Goal: Task Accomplishment & Management: Manage account settings

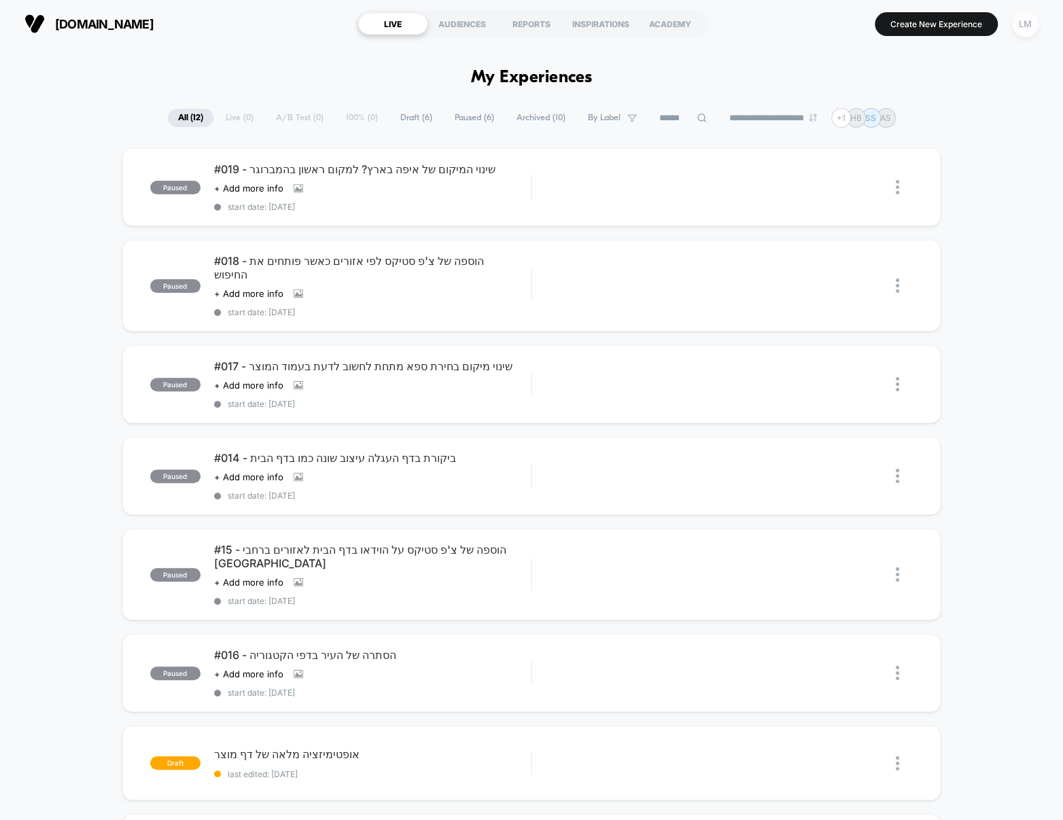
click at [1032, 27] on div "LM" at bounding box center [1025, 24] width 27 height 27
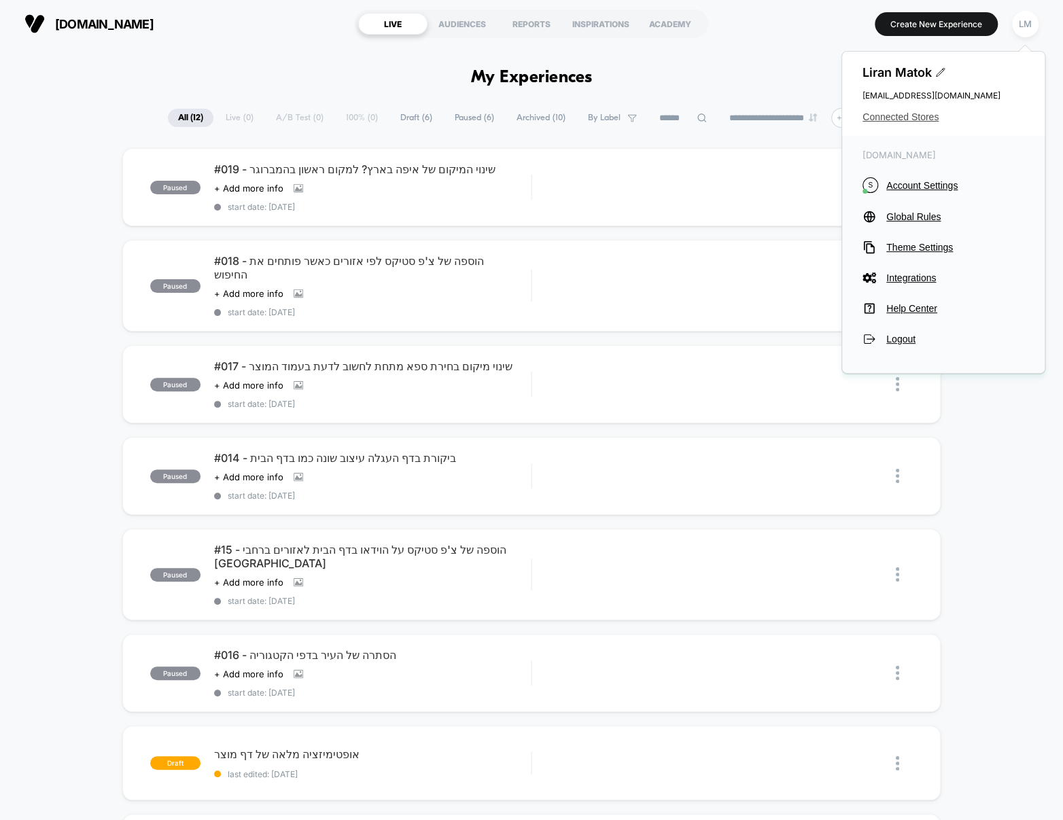
click at [917, 113] on span "Connected Stores" at bounding box center [943, 116] width 162 height 11
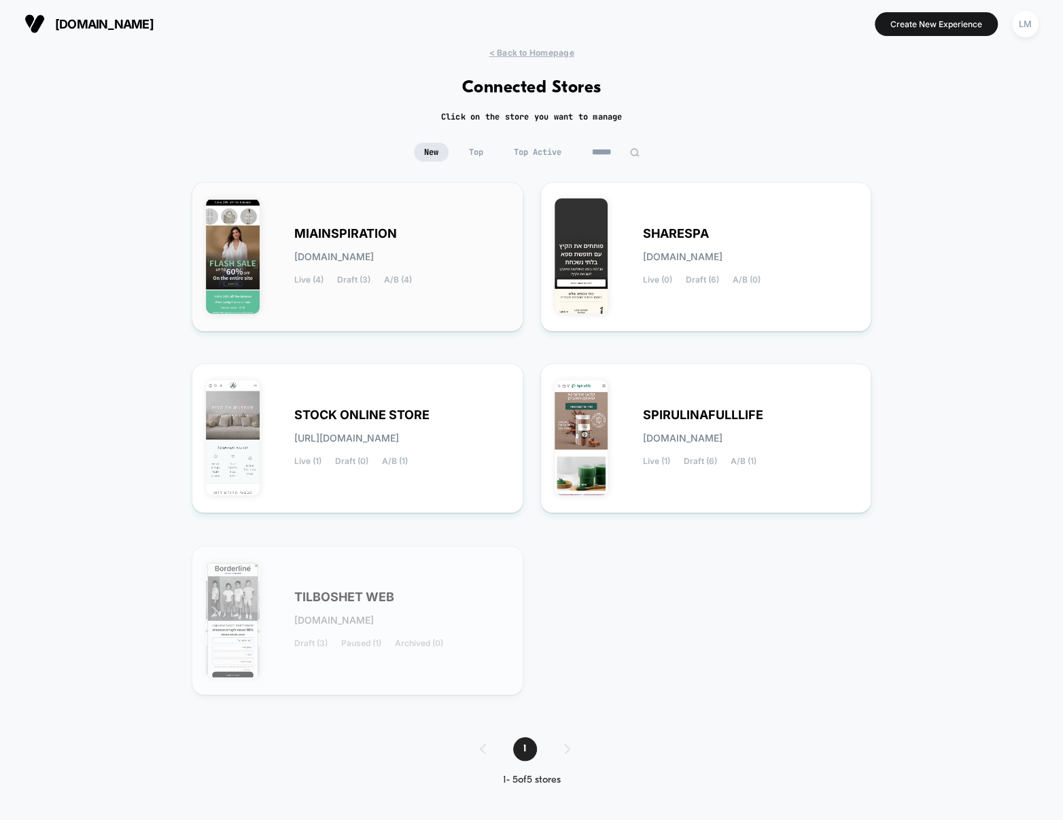
click at [427, 266] on div "MIAINSPIRATION [DOMAIN_NAME] Live (4) Draft (3) A/B (4)" at bounding box center [401, 257] width 215 height 56
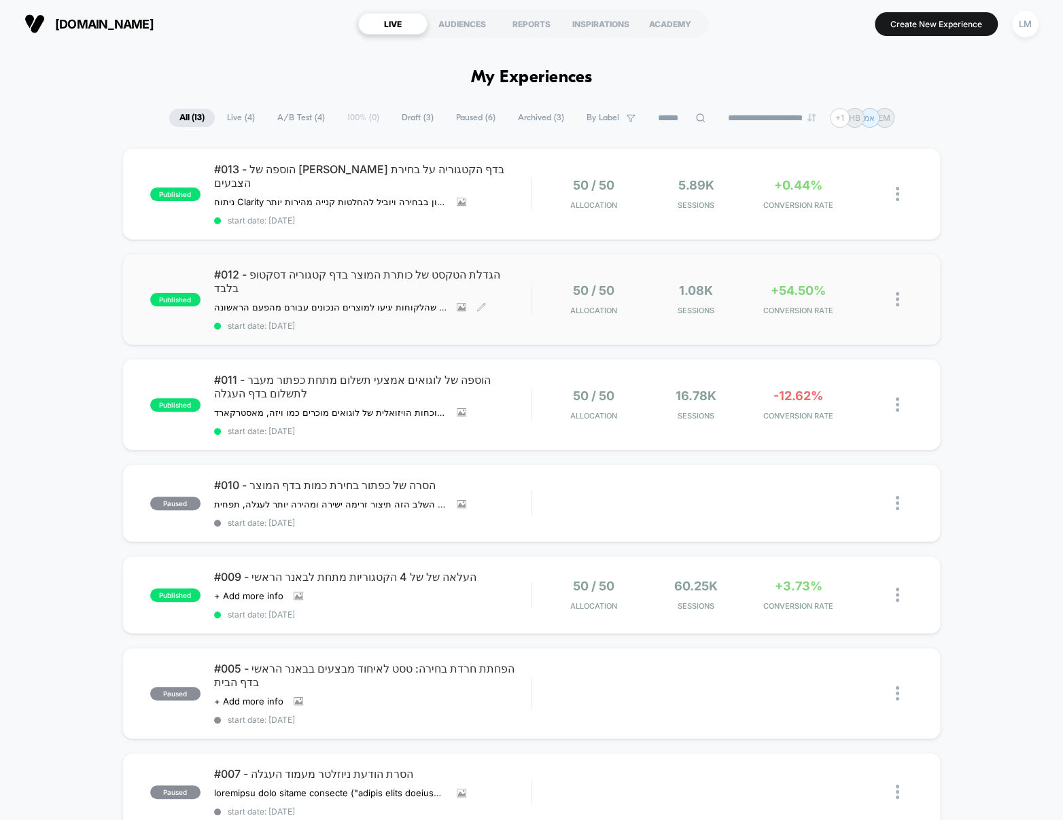
click at [393, 268] on span "#012 - הגדלת הטקסט של כותרת המוצר בדף קטגוריה דסקטופ בלבד" at bounding box center [372, 281] width 317 height 27
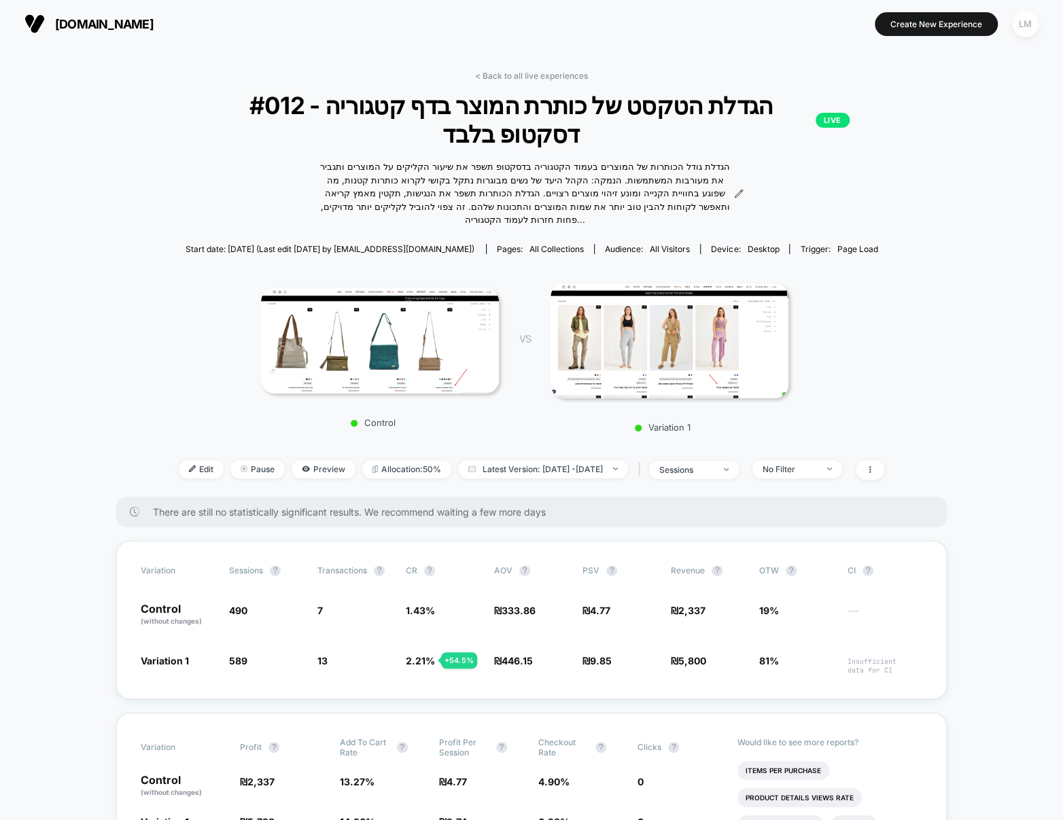
click at [1018, 22] on div "LM" at bounding box center [1025, 24] width 27 height 27
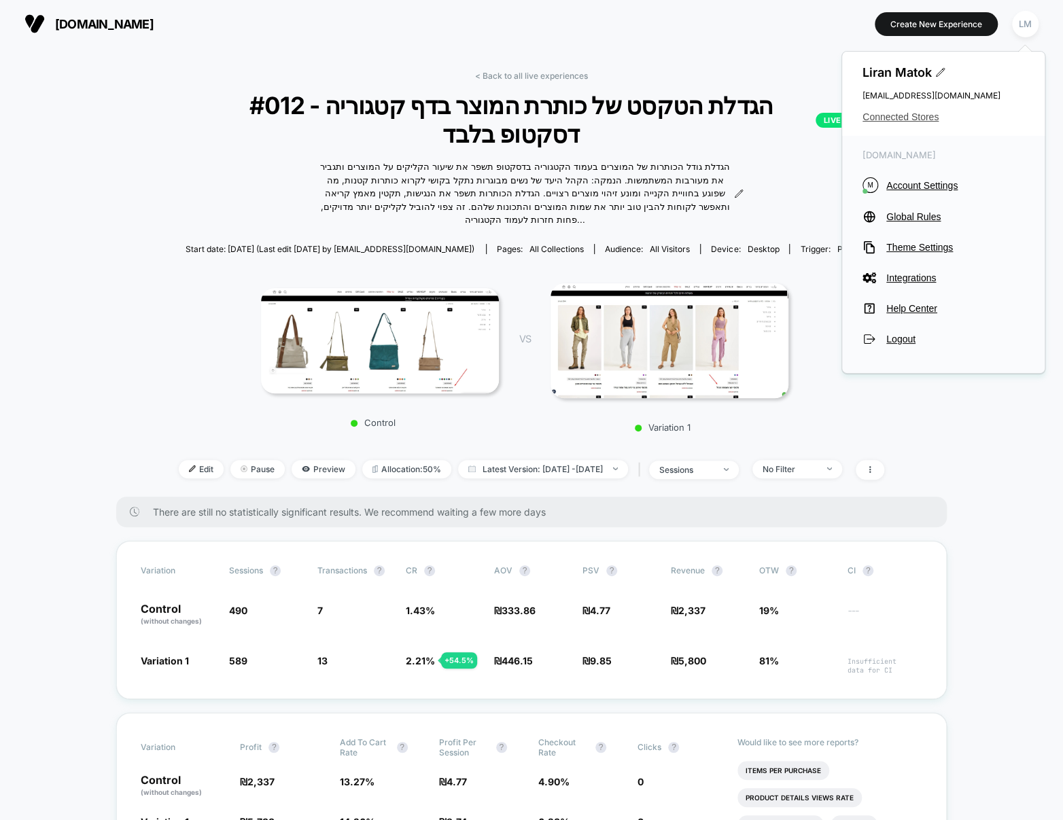
click at [905, 118] on span "Connected Stores" at bounding box center [943, 116] width 162 height 11
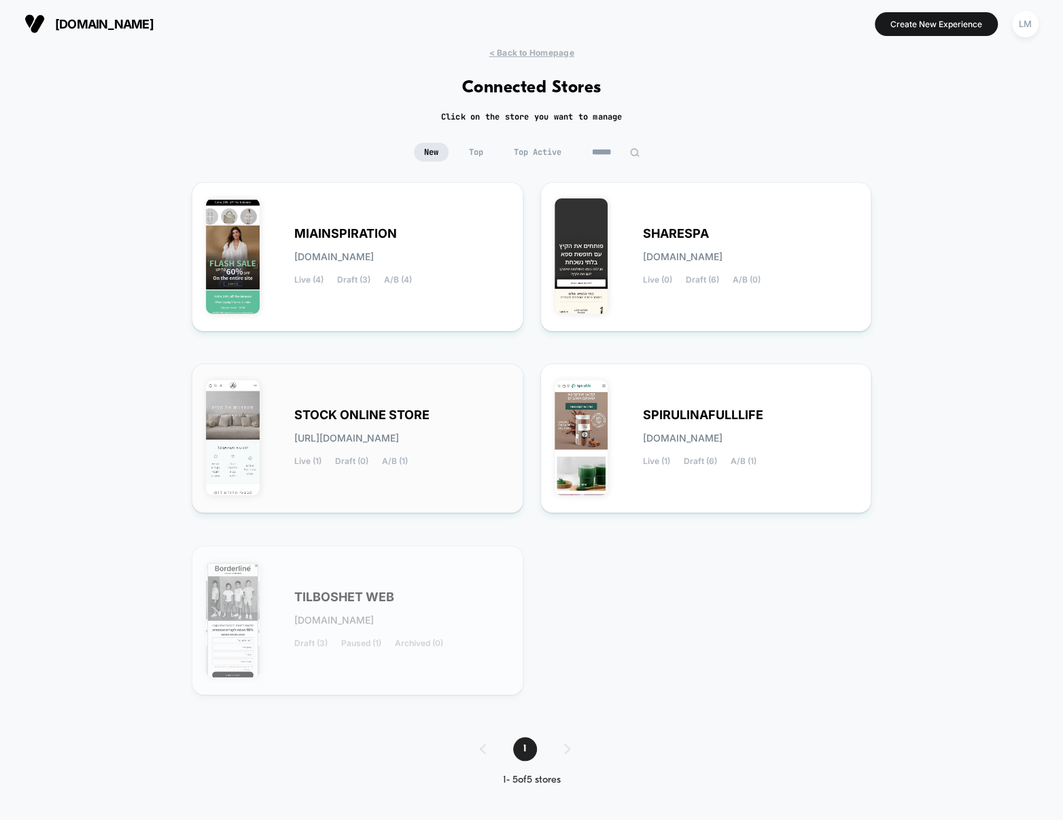
click at [413, 418] on span "STOCK ONLINE STORE" at bounding box center [361, 415] width 135 height 10
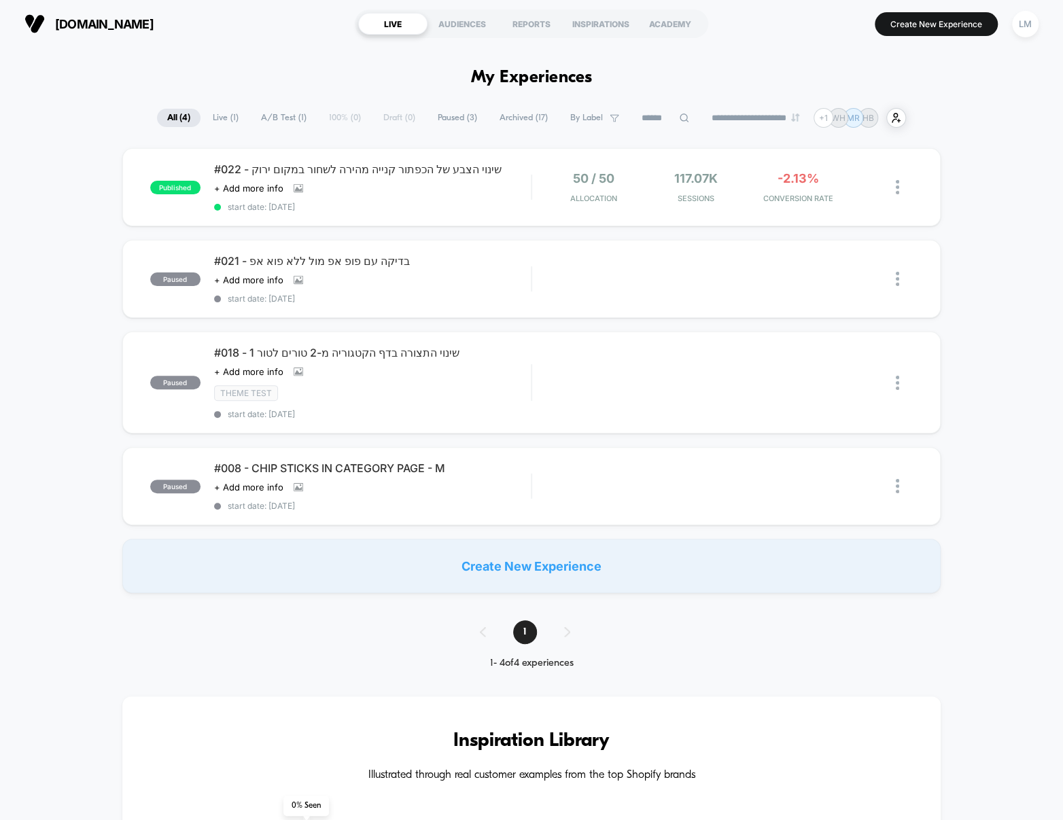
drag, startPoint x: 1019, startPoint y: 18, endPoint x: 1017, endPoint y: 42, distance: 24.5
click at [1019, 18] on div "LM" at bounding box center [1025, 24] width 27 height 27
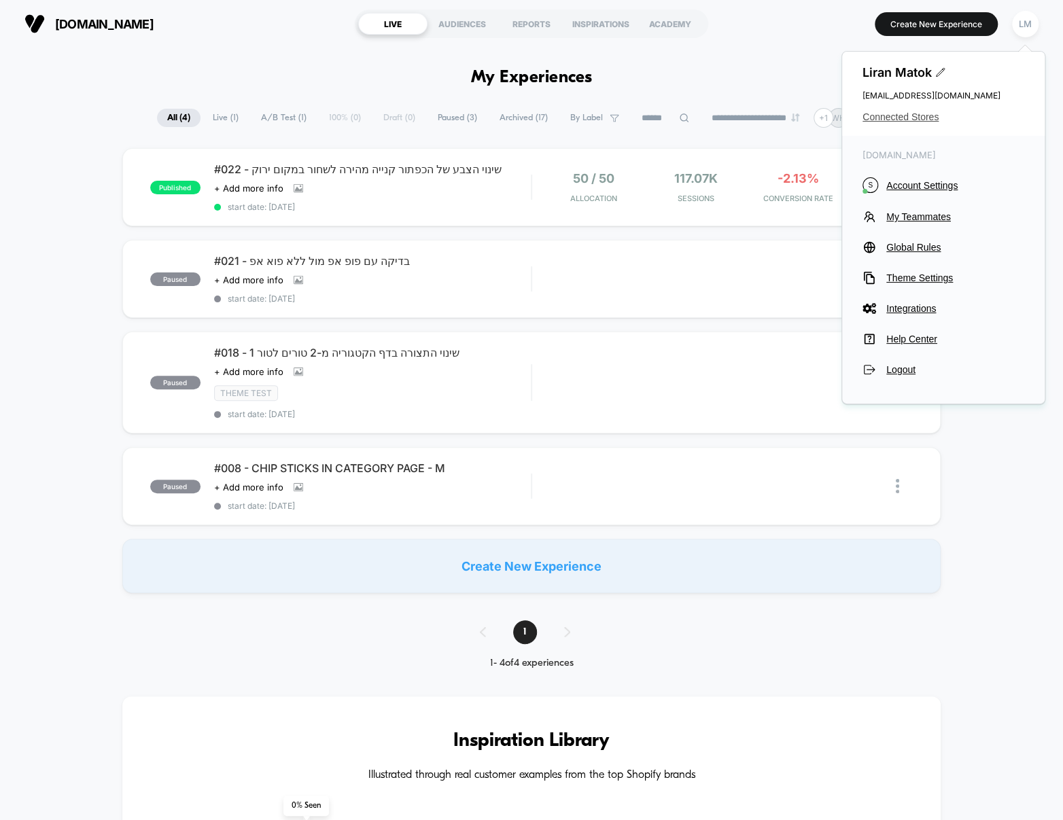
click at [903, 118] on span "Connected Stores" at bounding box center [943, 116] width 162 height 11
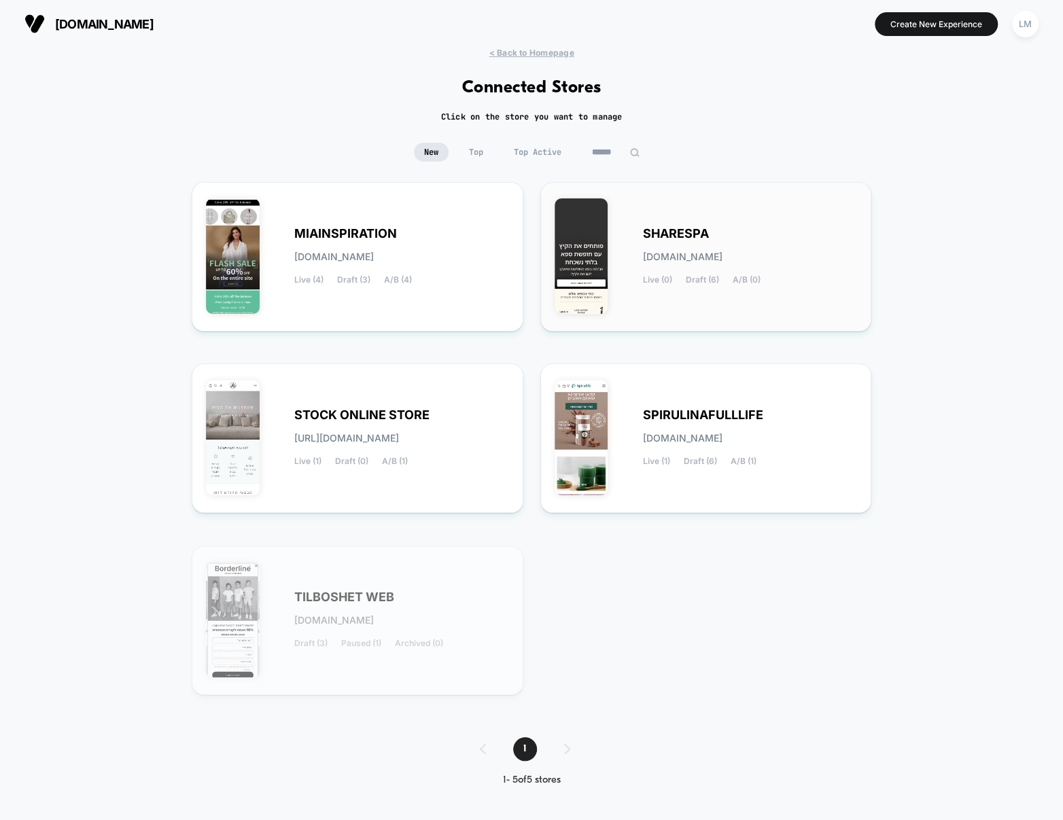
click at [680, 222] on div "SHARESPA [DOMAIN_NAME] Live (0) Draft (6) A/B (0)" at bounding box center [706, 256] width 303 height 121
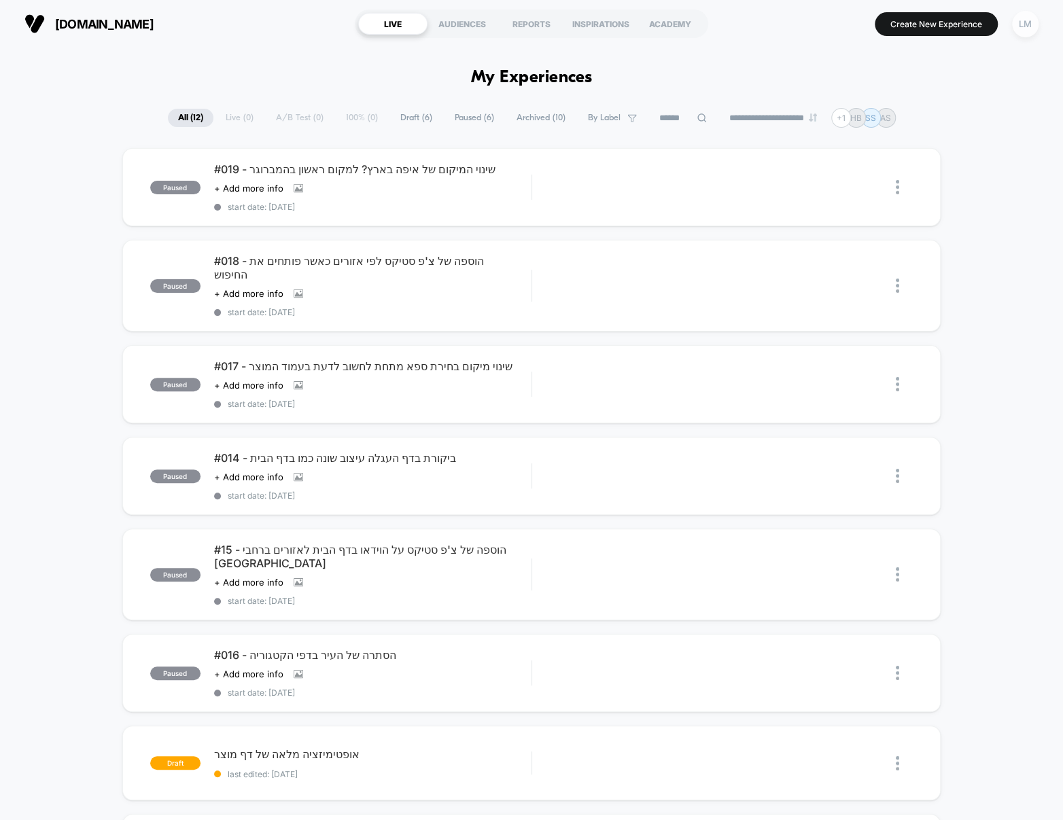
click at [1023, 18] on div "LM" at bounding box center [1025, 24] width 27 height 27
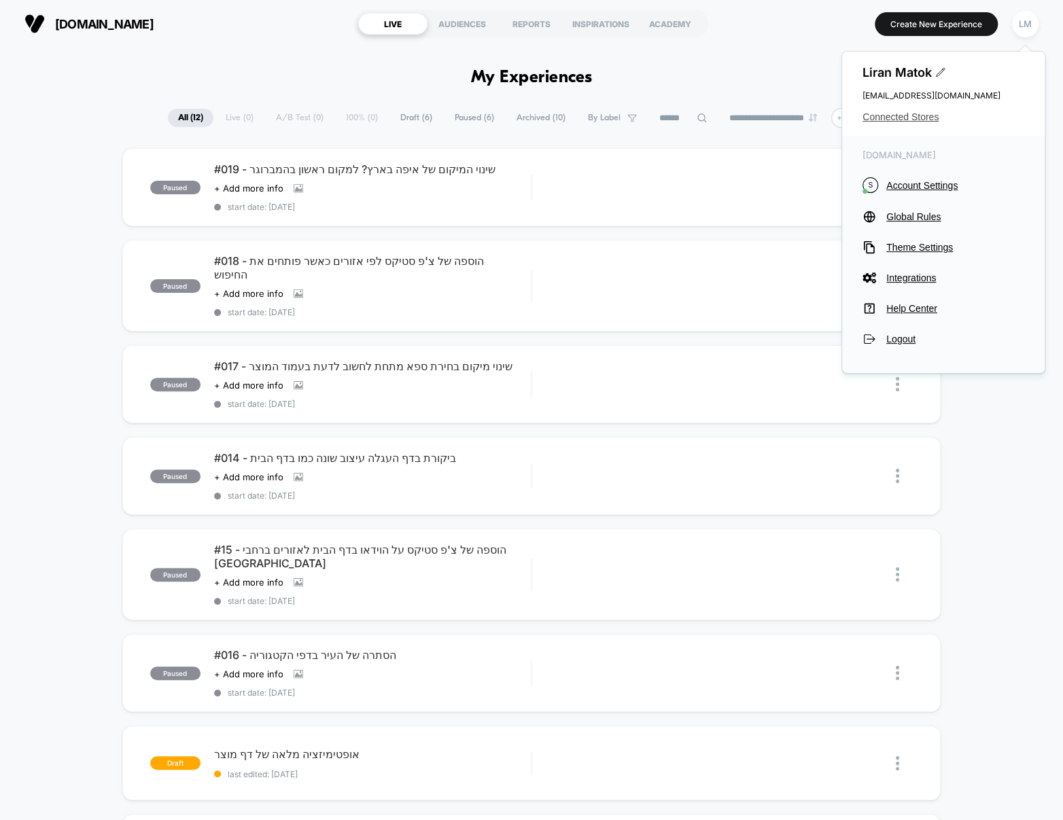
click at [909, 118] on span "Connected Stores" at bounding box center [943, 116] width 162 height 11
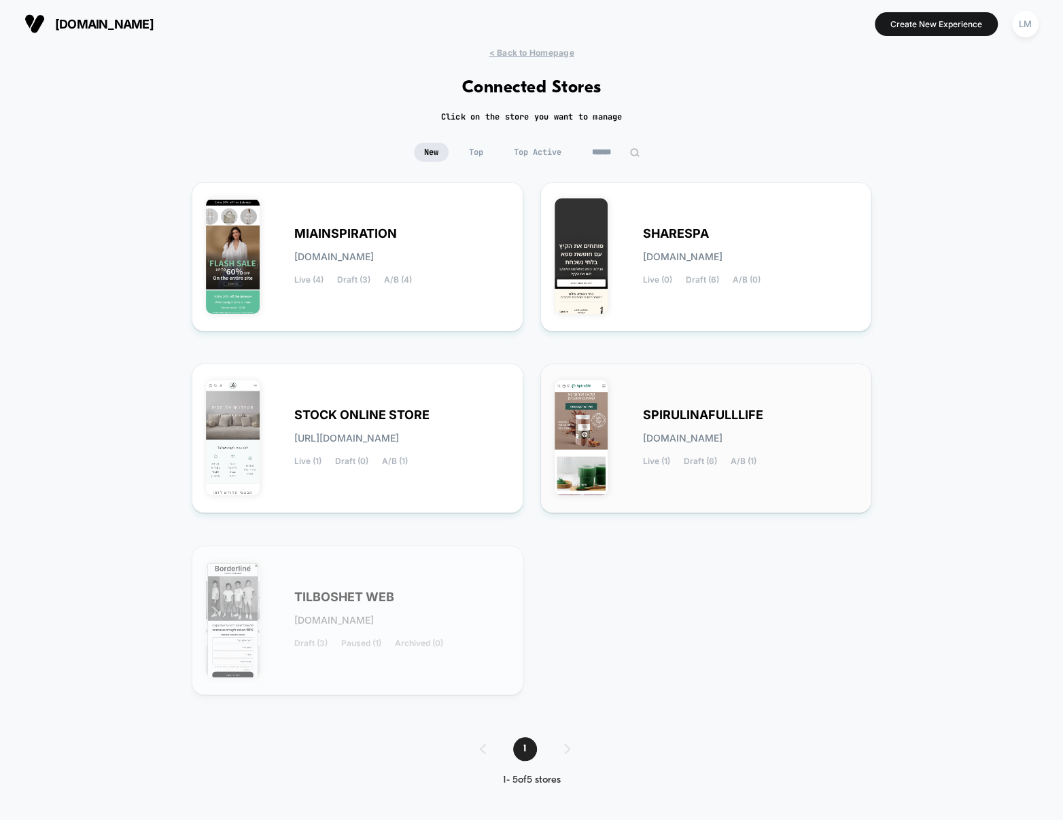
click at [726, 406] on div "SPIRULINAFULLLIFE [DOMAIN_NAME] Live (1) Draft (6) A/B (1)" at bounding box center [706, 438] width 303 height 121
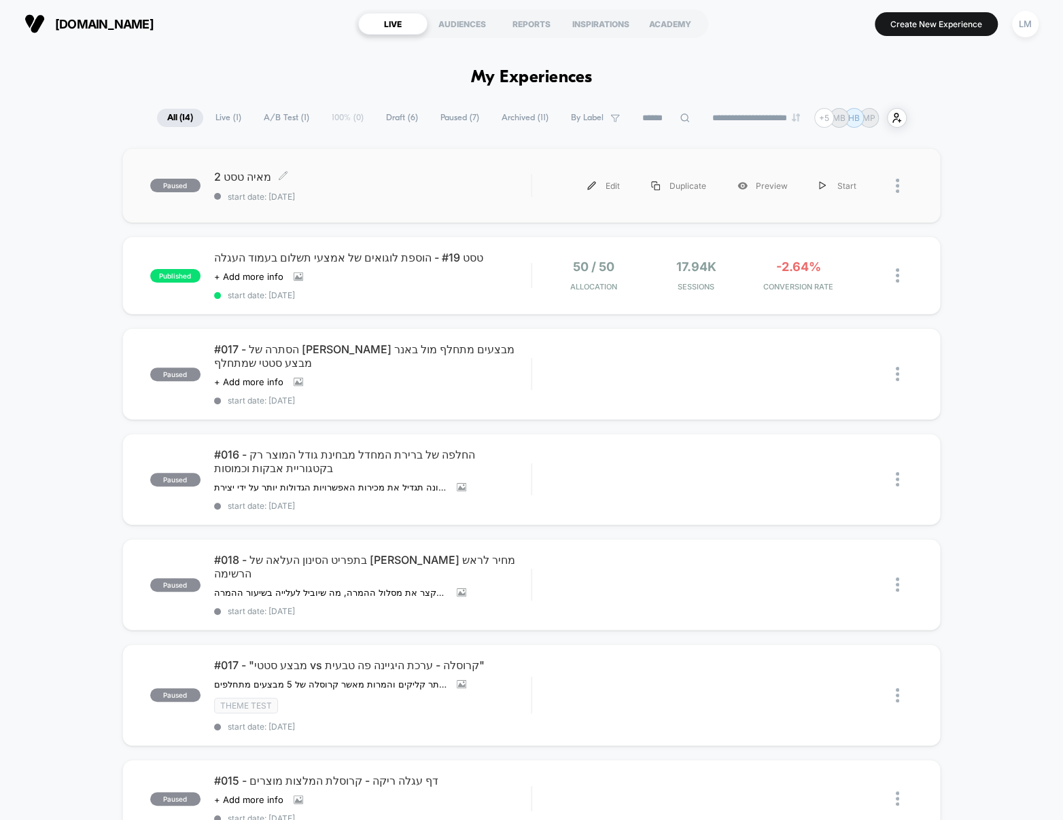
click at [238, 173] on span "[PERSON_NAME] 2 Click to edit experience details" at bounding box center [372, 177] width 317 height 14
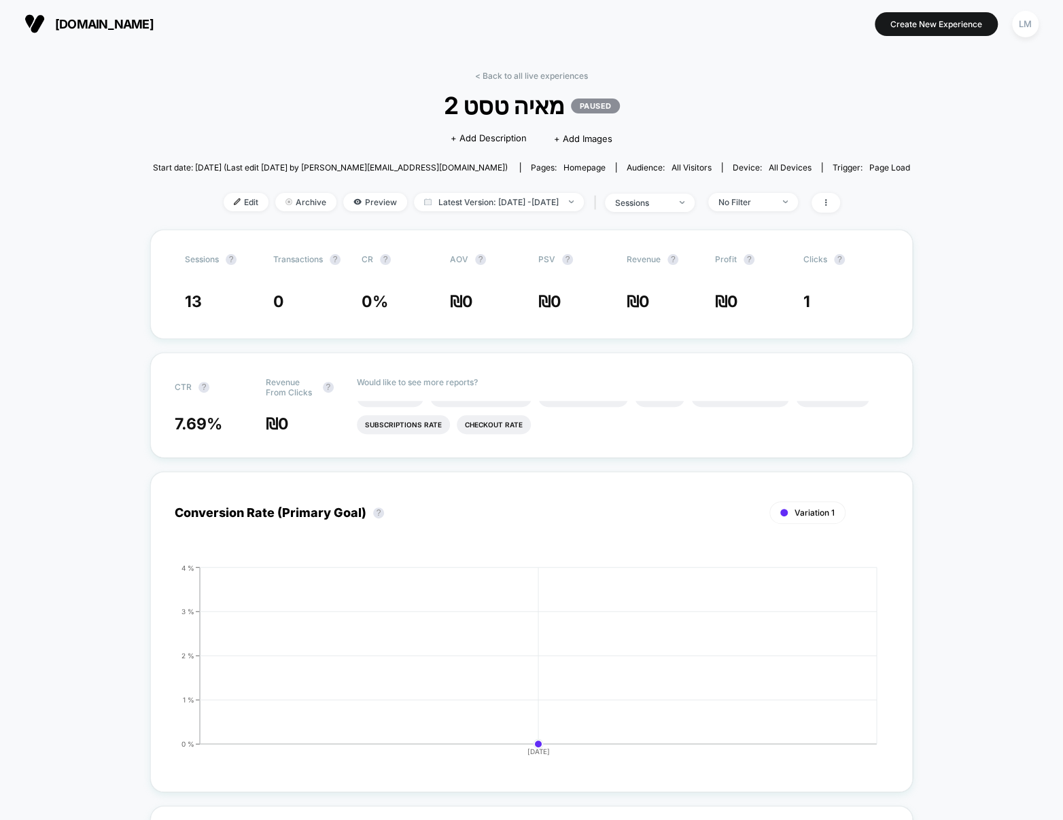
scroll to position [41, 0]
drag, startPoint x: 405, startPoint y: 167, endPoint x: 445, endPoint y: 165, distance: 40.1
click at [445, 165] on span "Start date: [DATE] (Last edit [DATE] by [PERSON_NAME][EMAIL_ADDRESS][DOMAIN_NAM…" at bounding box center [330, 167] width 355 height 10
click at [434, 164] on span "Start date: [DATE] (Last edit [DATE] by [PERSON_NAME][EMAIL_ADDRESS][DOMAIN_NAM…" at bounding box center [330, 167] width 355 height 10
click at [507, 71] on link "< Back to all live experiences" at bounding box center [531, 76] width 113 height 10
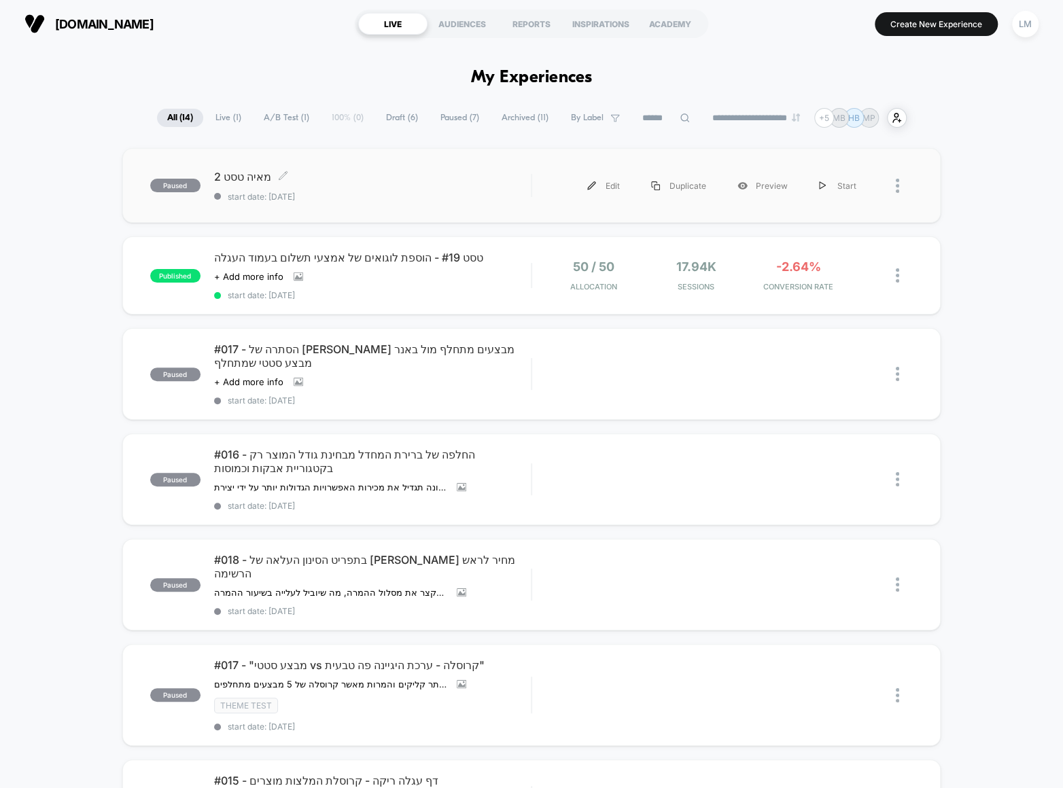
click at [237, 177] on span "[PERSON_NAME] 2 Click to edit experience details" at bounding box center [372, 177] width 317 height 14
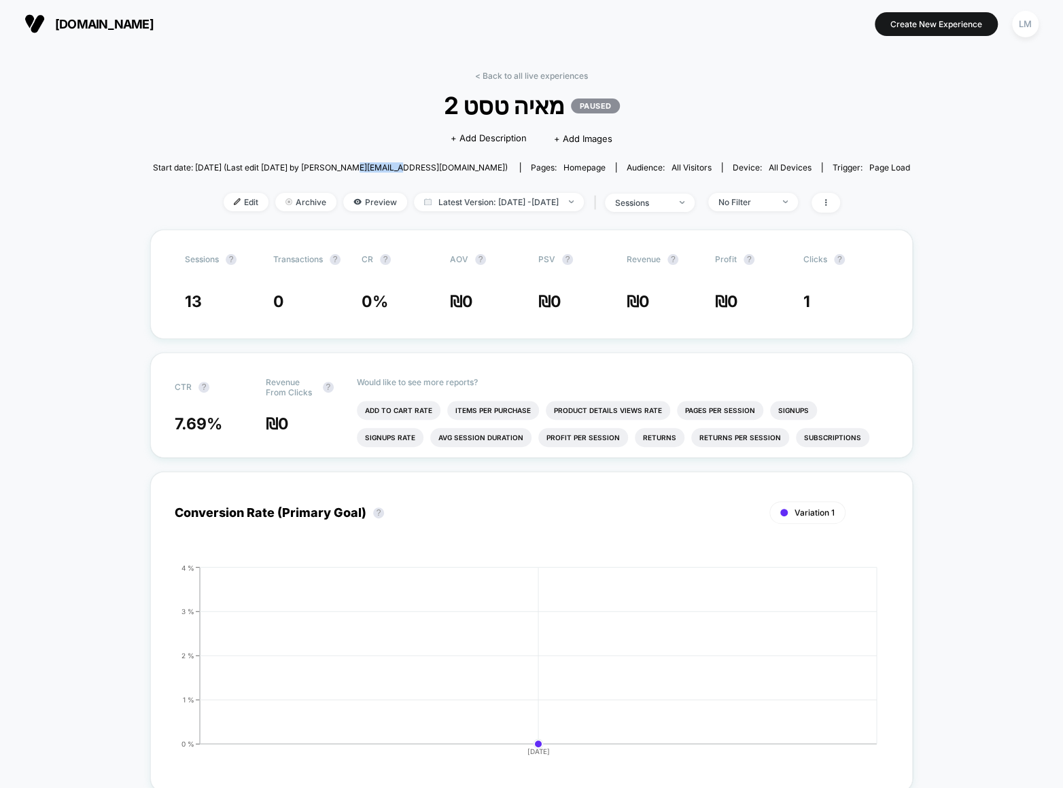
drag, startPoint x: 404, startPoint y: 167, endPoint x: 444, endPoint y: 167, distance: 40.8
click at [444, 167] on span "Start date: [DATE] (Last edit [DATE] by [PERSON_NAME][EMAIL_ADDRESS][DOMAIN_NAM…" at bounding box center [330, 167] width 355 height 10
copy span "[DOMAIN_NAME]"
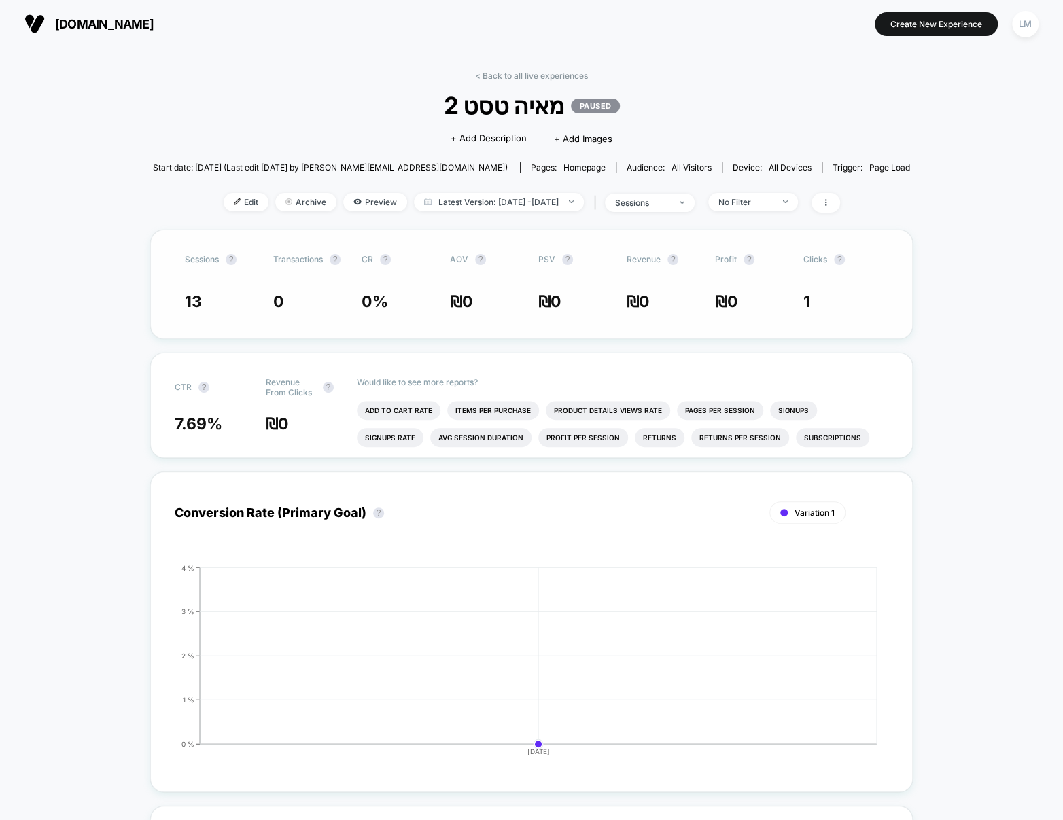
click at [183, 300] on div "Sessions ? Transactions ? CR ? AOV ? PSV ? Revenue ? Profit ? Clicks ? 13 0 0 %…" at bounding box center [531, 284] width 762 height 109
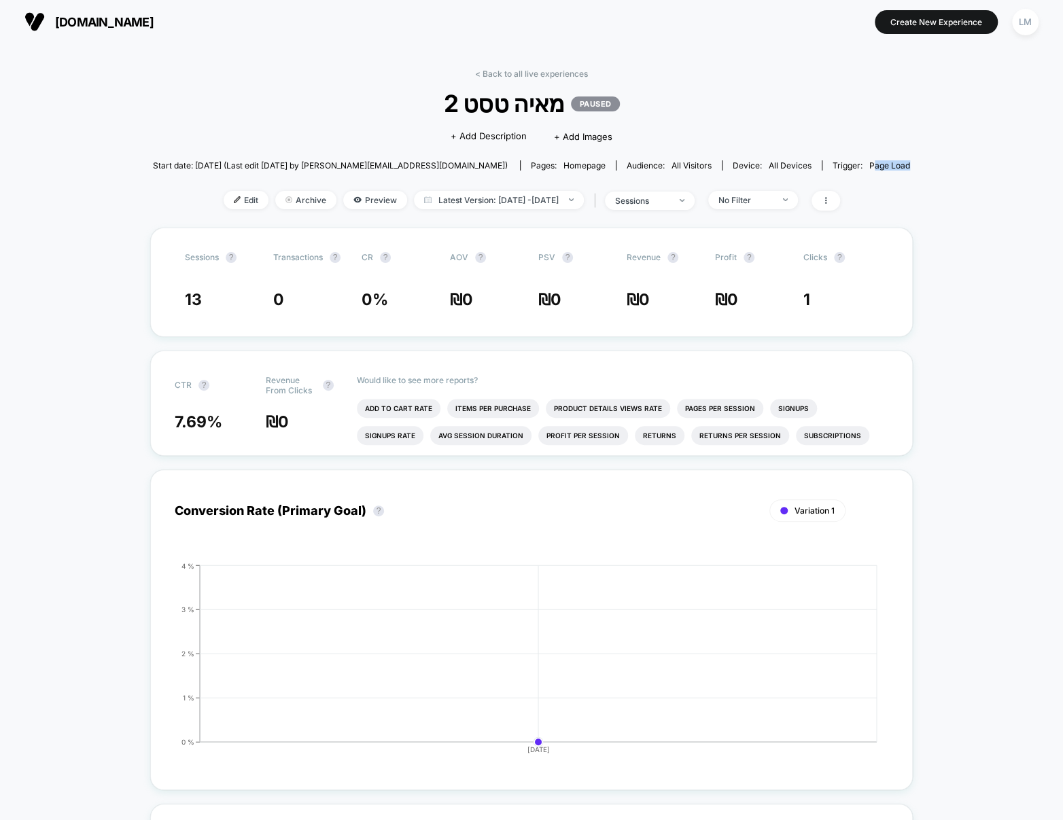
drag, startPoint x: 816, startPoint y: 162, endPoint x: 909, endPoint y: 160, distance: 92.4
click at [840, 199] on span at bounding box center [825, 201] width 29 height 20
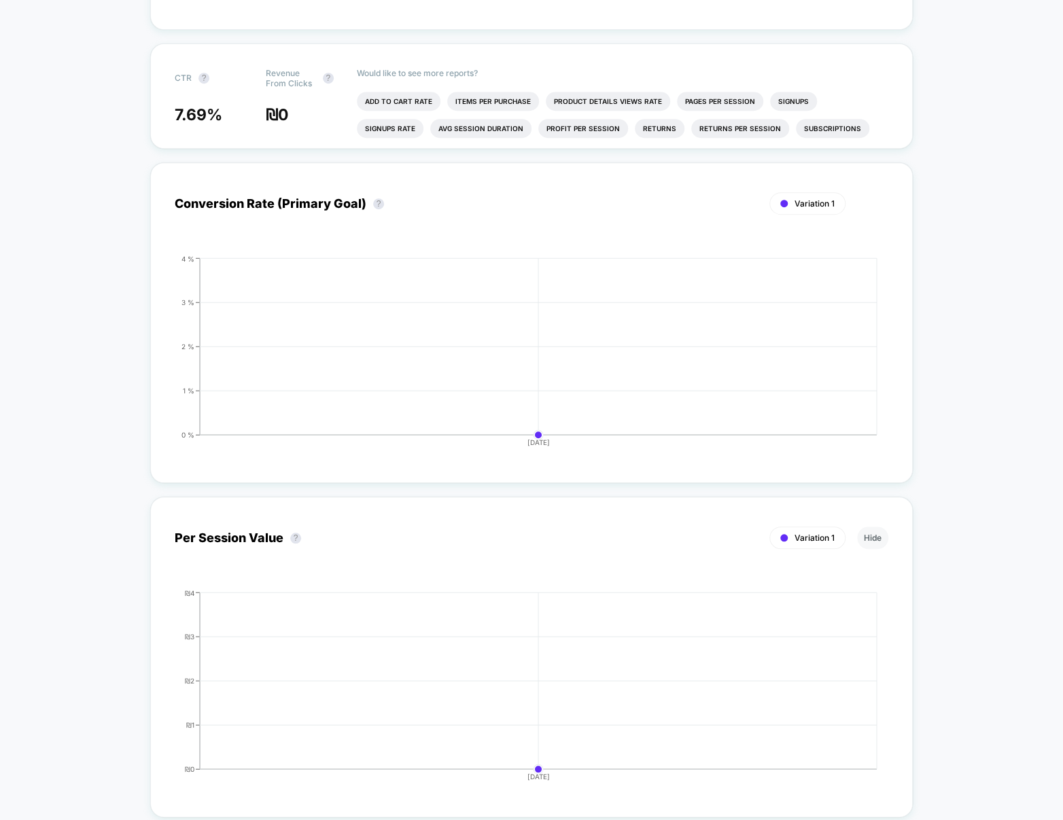
scroll to position [0, 0]
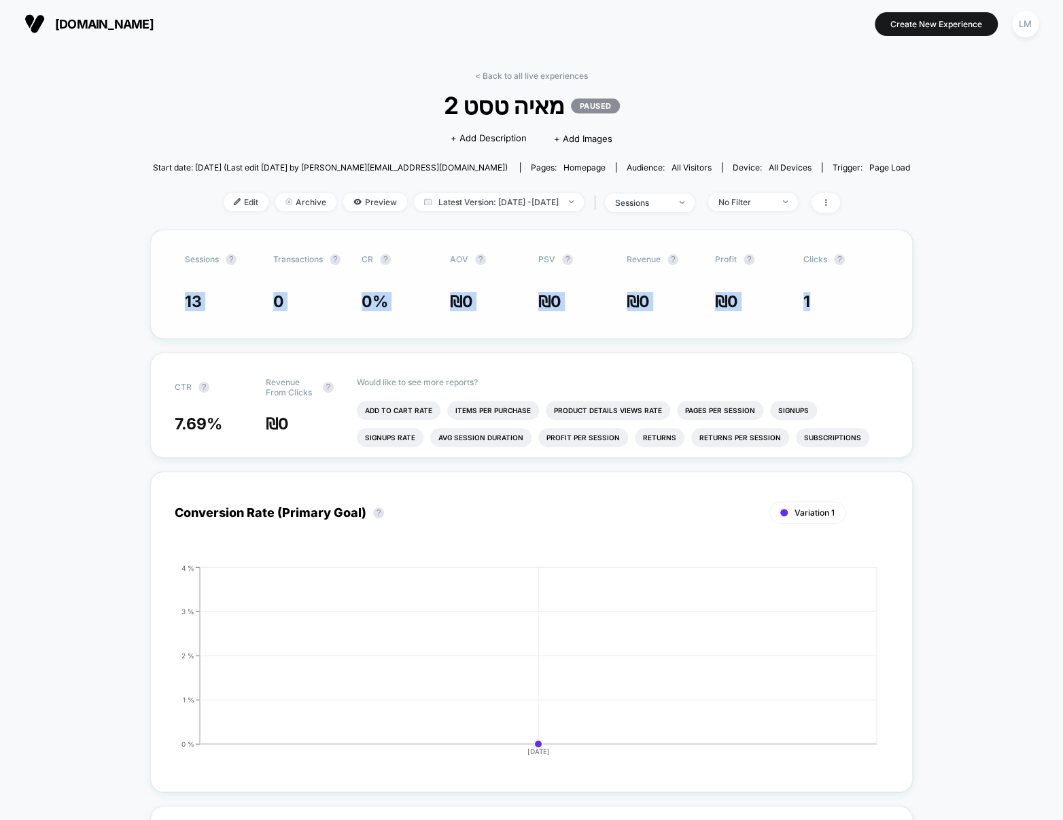
drag, startPoint x: 158, startPoint y: 300, endPoint x: 878, endPoint y: 316, distance: 719.9
click at [878, 316] on div "Sessions ? Transactions ? CR ? AOV ? PSV ? Revenue ? Profit ? Clicks ? 13 0 0 %…" at bounding box center [531, 284] width 762 height 109
click at [506, 72] on link "< Back to all live experiences" at bounding box center [531, 76] width 113 height 10
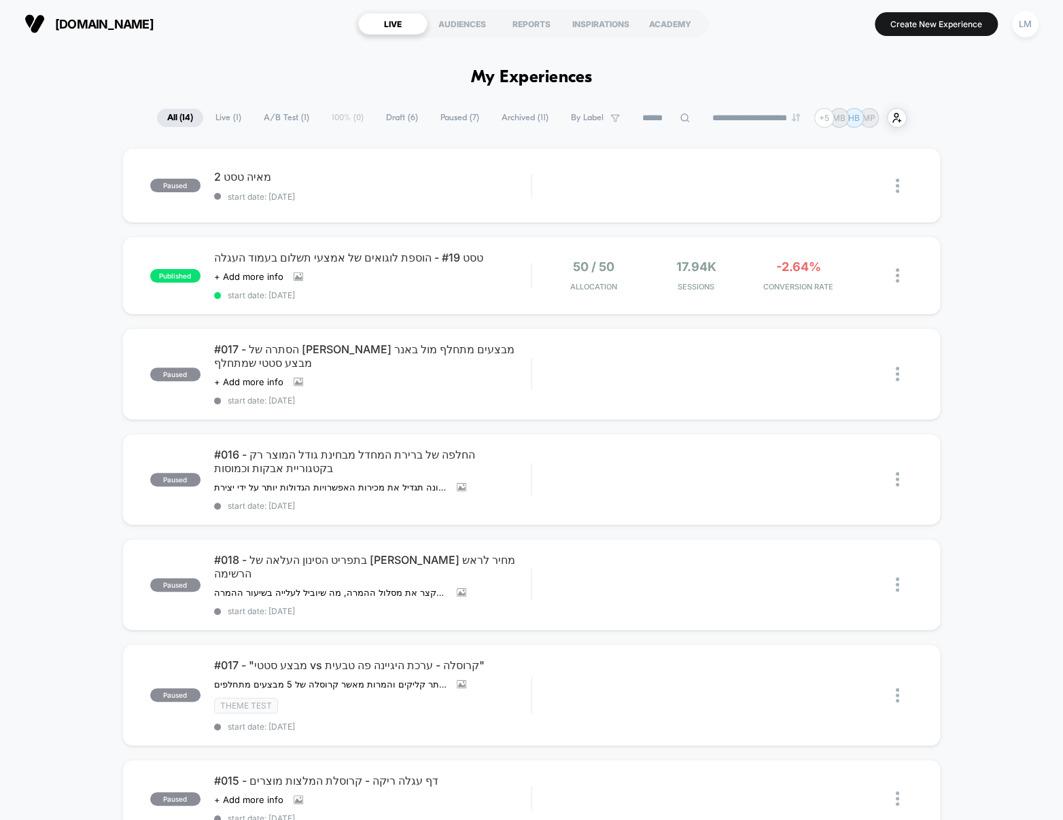
click at [391, 116] on span "Draft ( 6 )" at bounding box center [402, 118] width 52 height 18
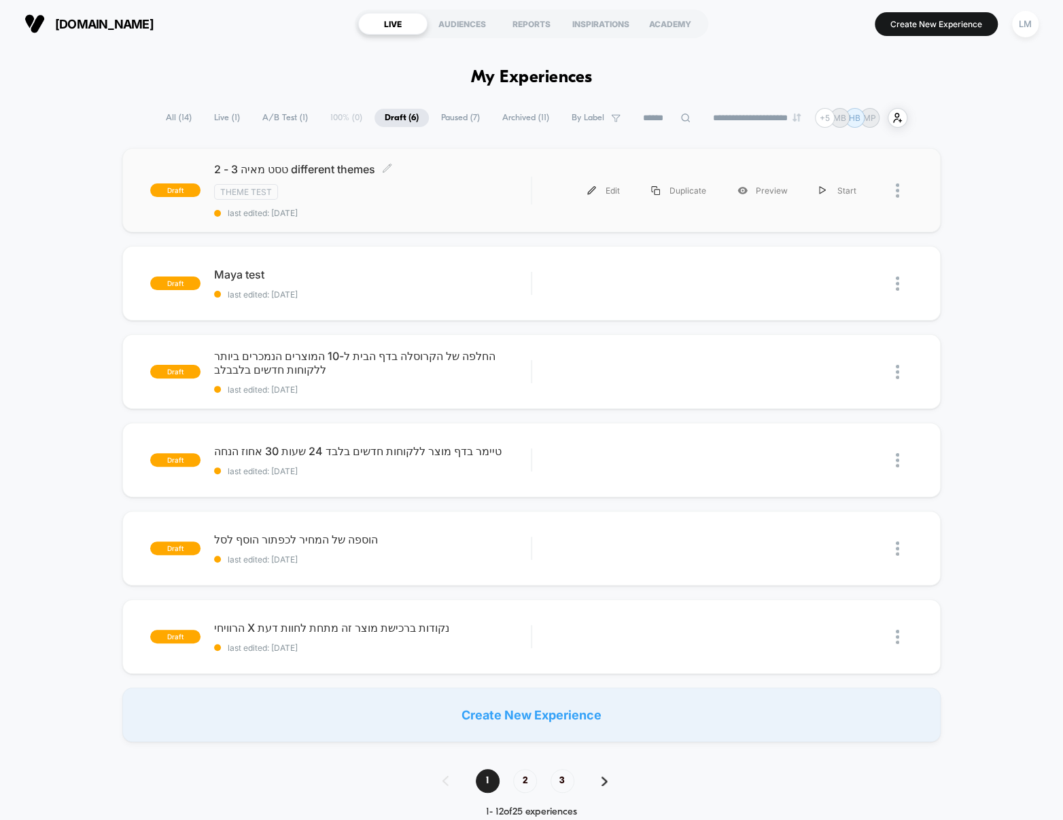
click at [295, 174] on span "טסט מאיה 3 - 2 different themes Click to edit experience details" at bounding box center [372, 169] width 317 height 14
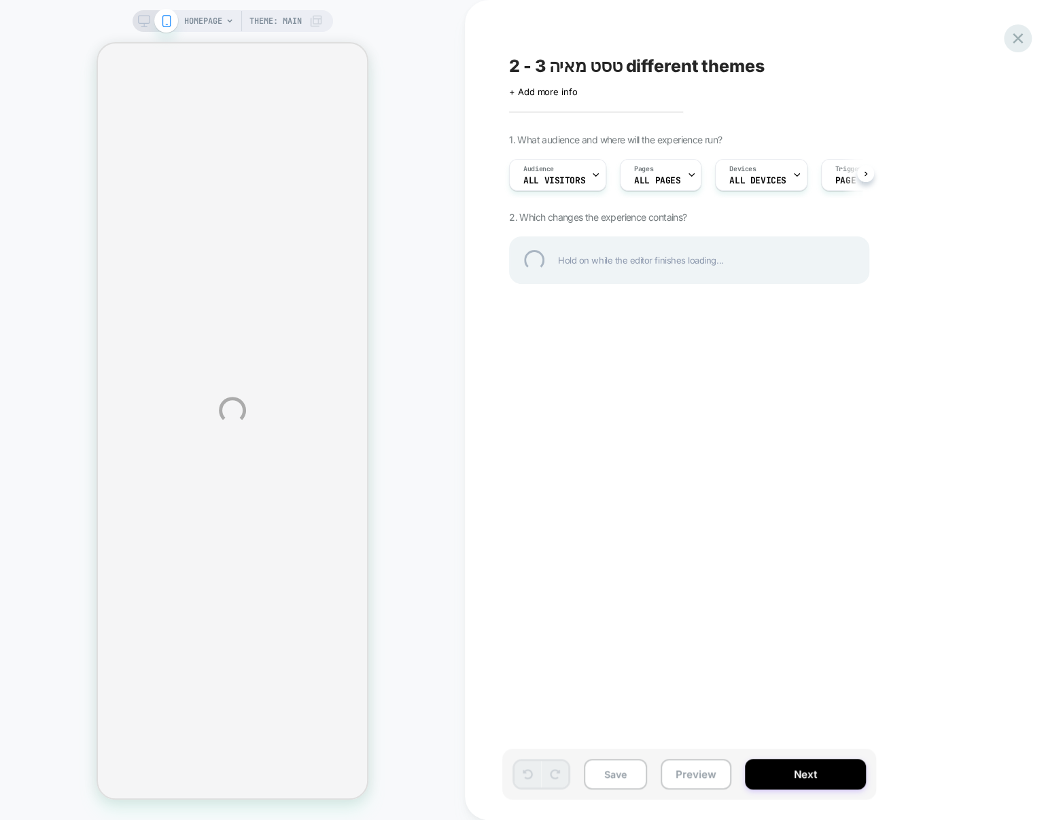
click at [1026, 41] on div at bounding box center [1018, 38] width 28 height 28
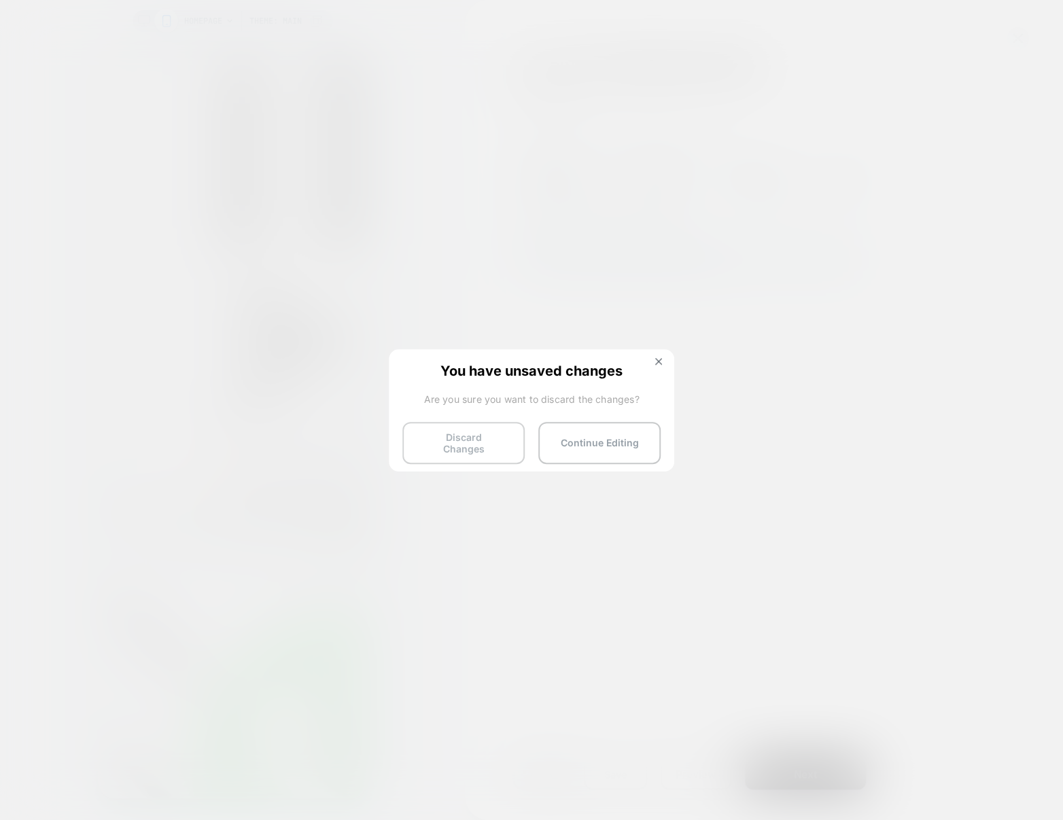
click at [468, 438] on button "Discard Changes" at bounding box center [463, 443] width 122 height 42
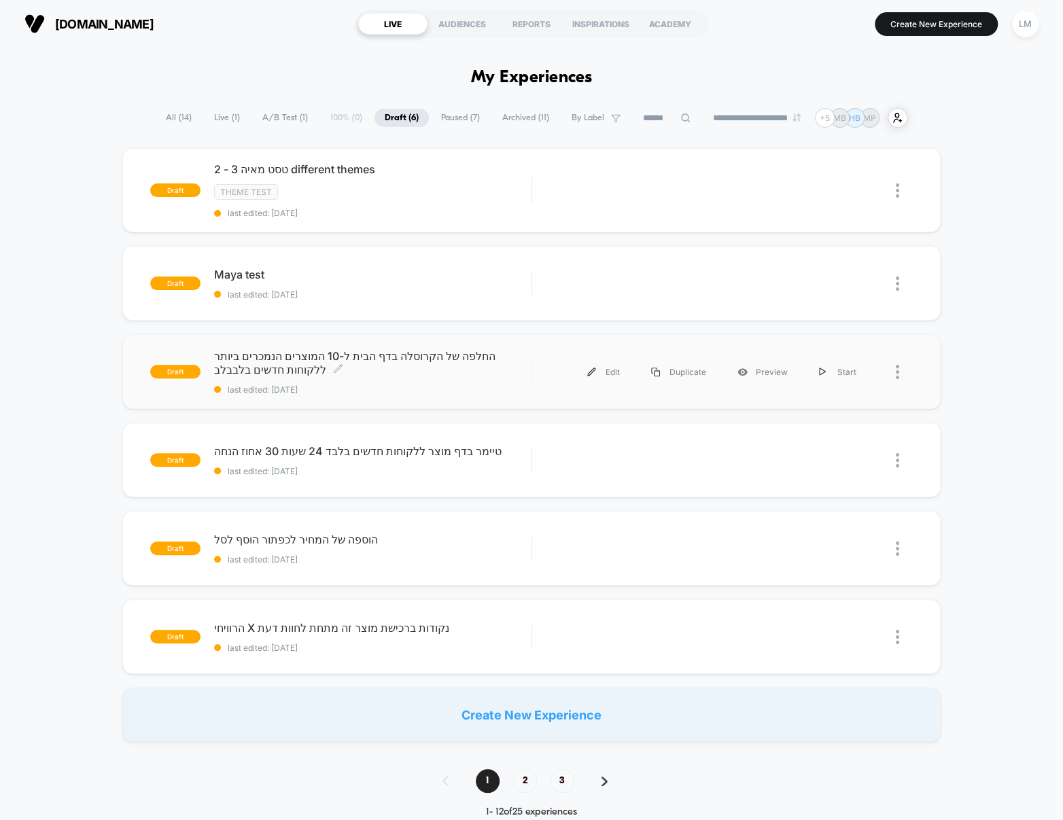
click at [326, 356] on span "החלפה של הקרוסלה בדף הבית ל-10 המוצרים הנמכרים ביותר ללקוחות חדשים בלבבלב Click…" at bounding box center [372, 362] width 317 height 27
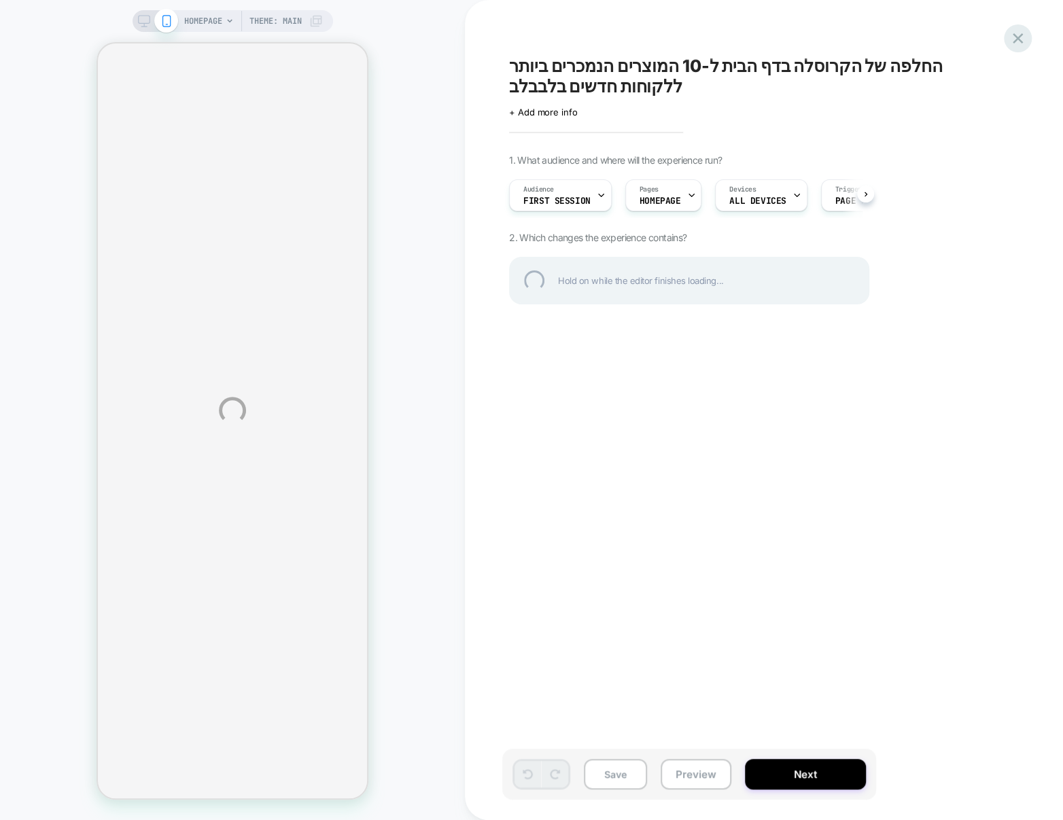
click at [1017, 45] on div at bounding box center [1018, 38] width 28 height 28
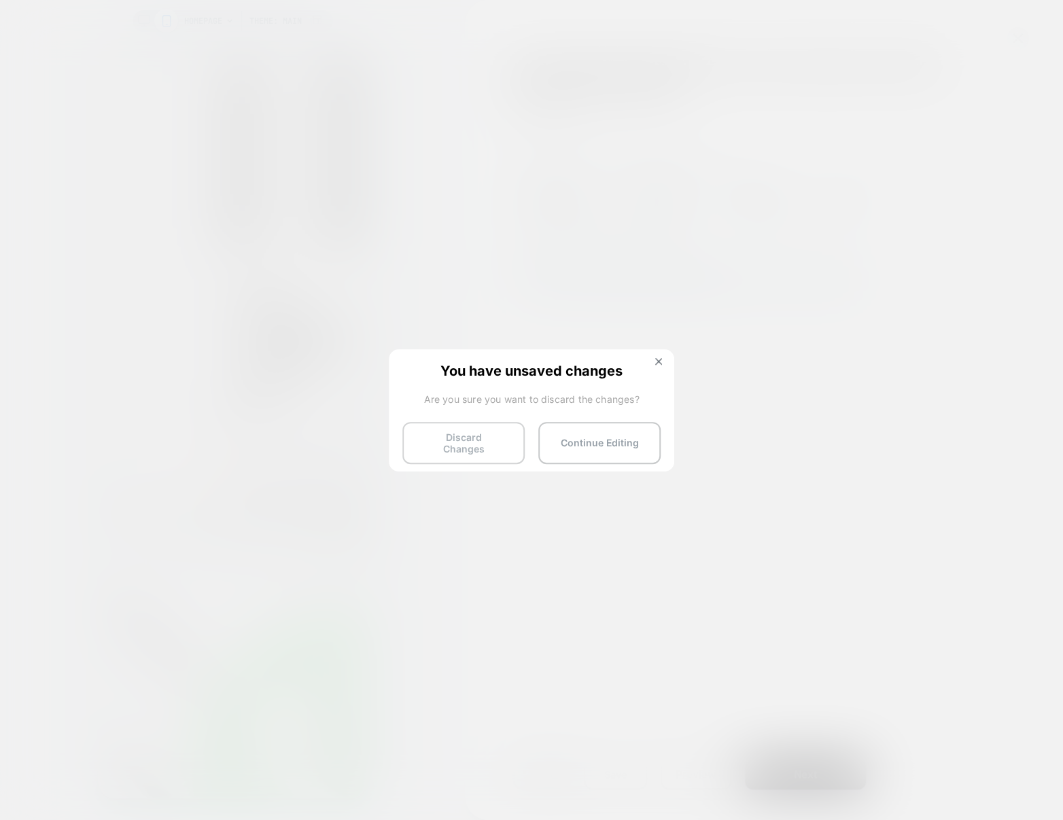
click at [503, 440] on button "Discard Changes" at bounding box center [463, 443] width 122 height 42
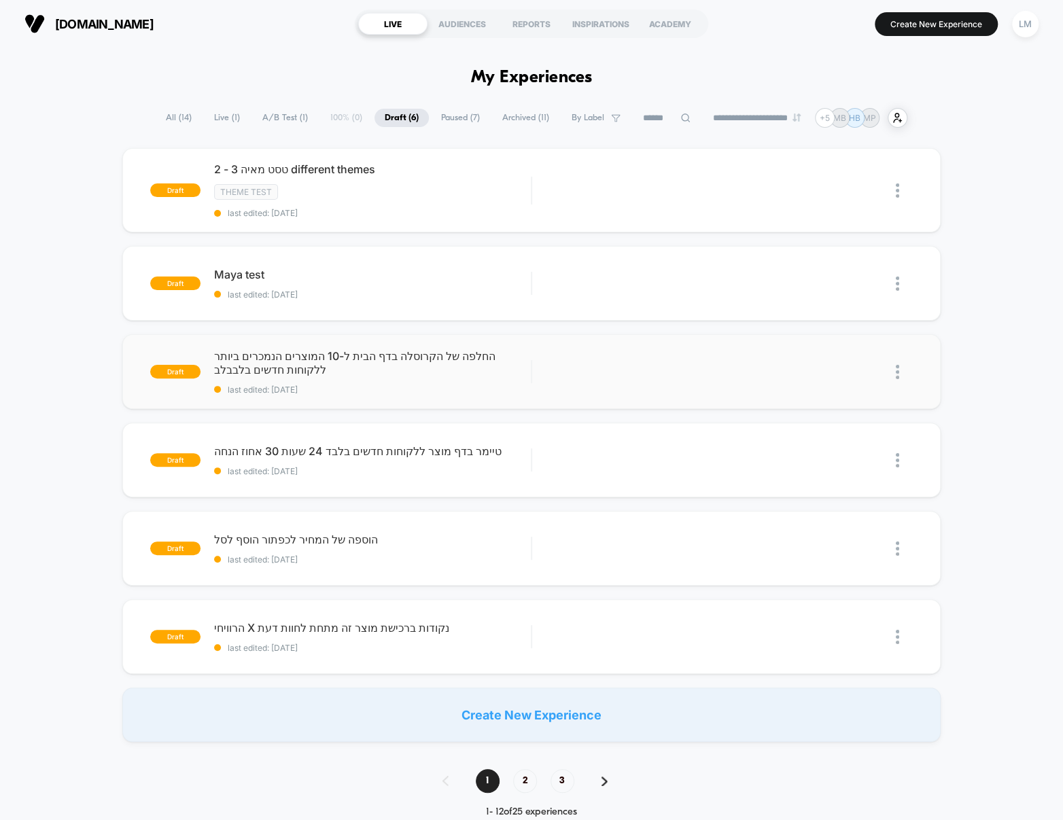
click at [896, 374] on img at bounding box center [897, 372] width 3 height 14
click at [84, 300] on div "draft [PERSON_NAME] 3 - 2 different themes Theme Test last edited: [DATE] Edit …" at bounding box center [531, 445] width 1063 height 594
click at [265, 173] on span "טסט מאיה 3 - 2 different themes Click to edit experience details" at bounding box center [372, 169] width 317 height 14
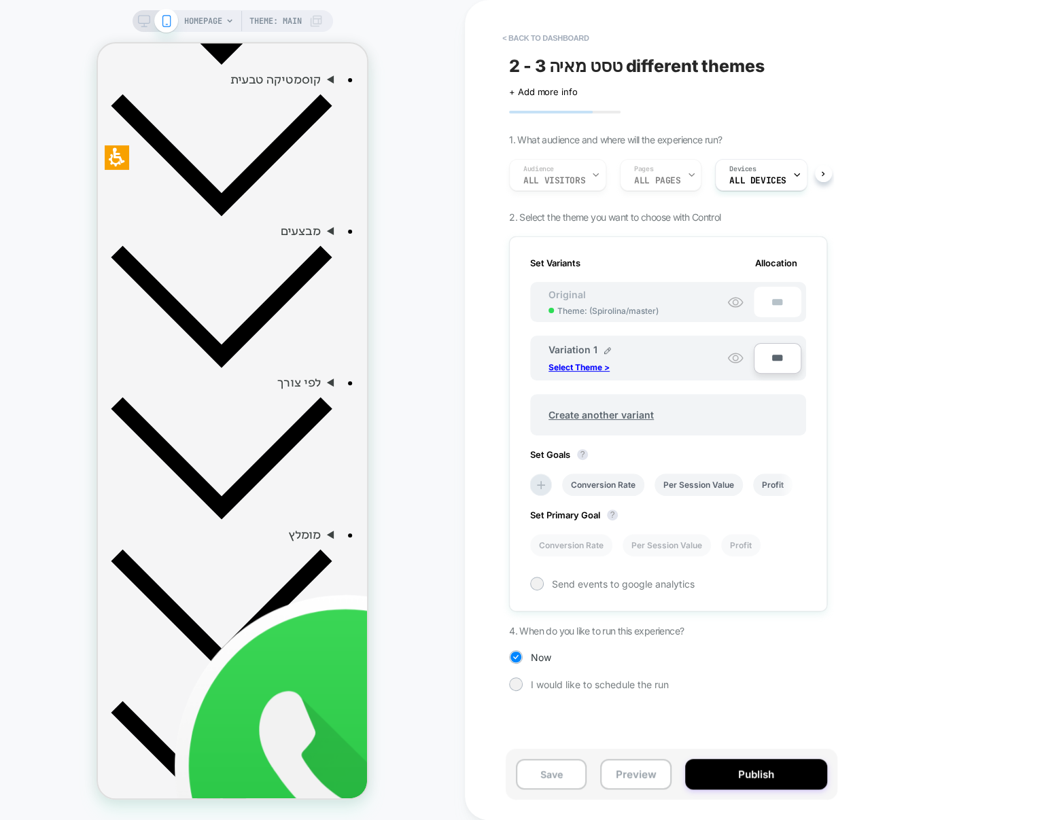
scroll to position [832, 0]
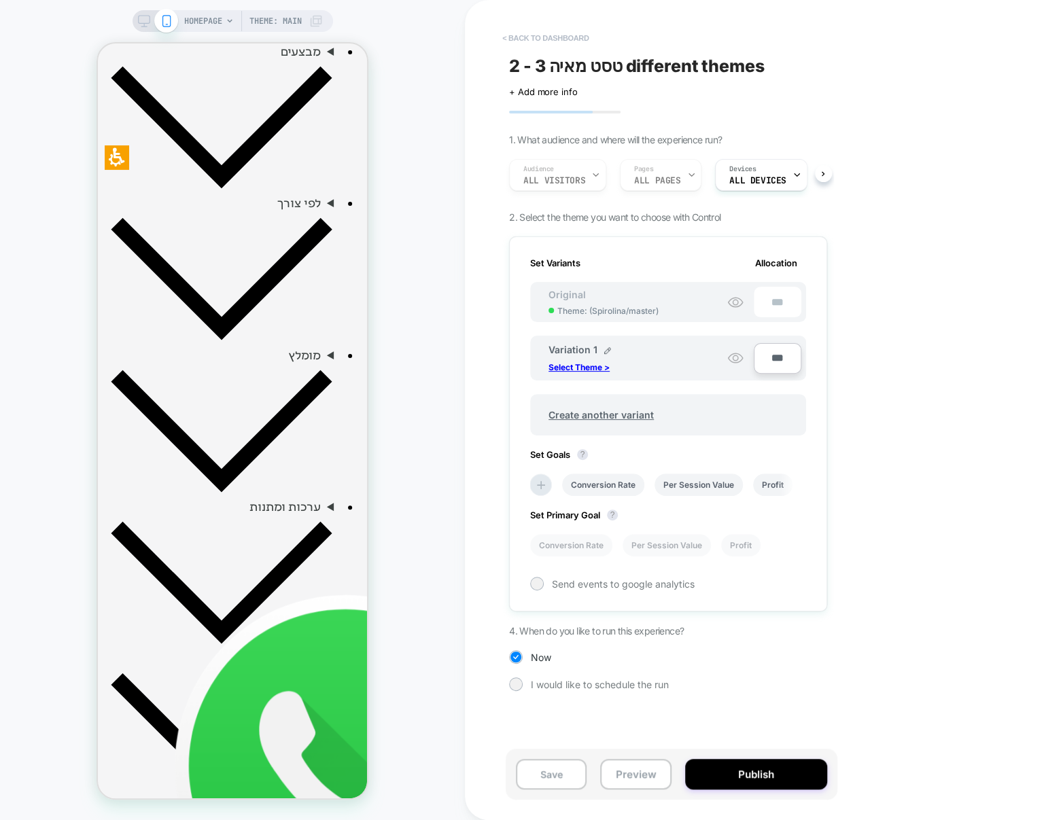
click at [583, 35] on button "< back to dashboard" at bounding box center [545, 38] width 100 height 22
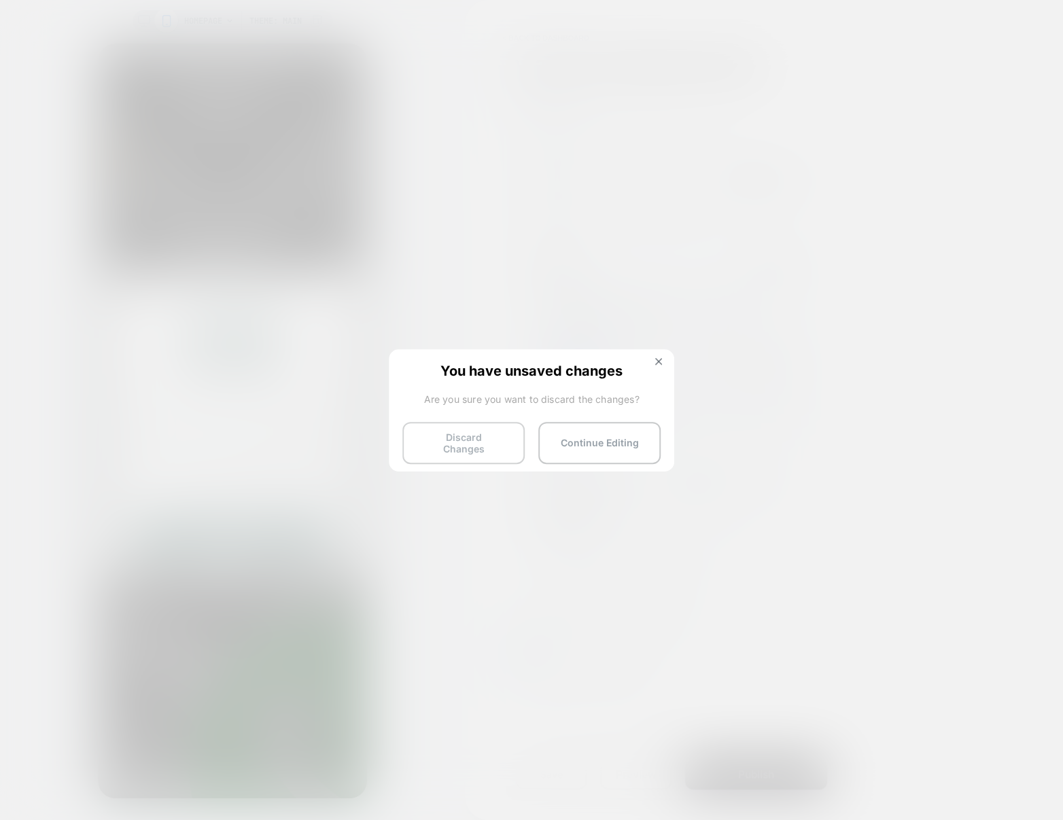
click at [504, 444] on button "Discard Changes" at bounding box center [463, 443] width 122 height 42
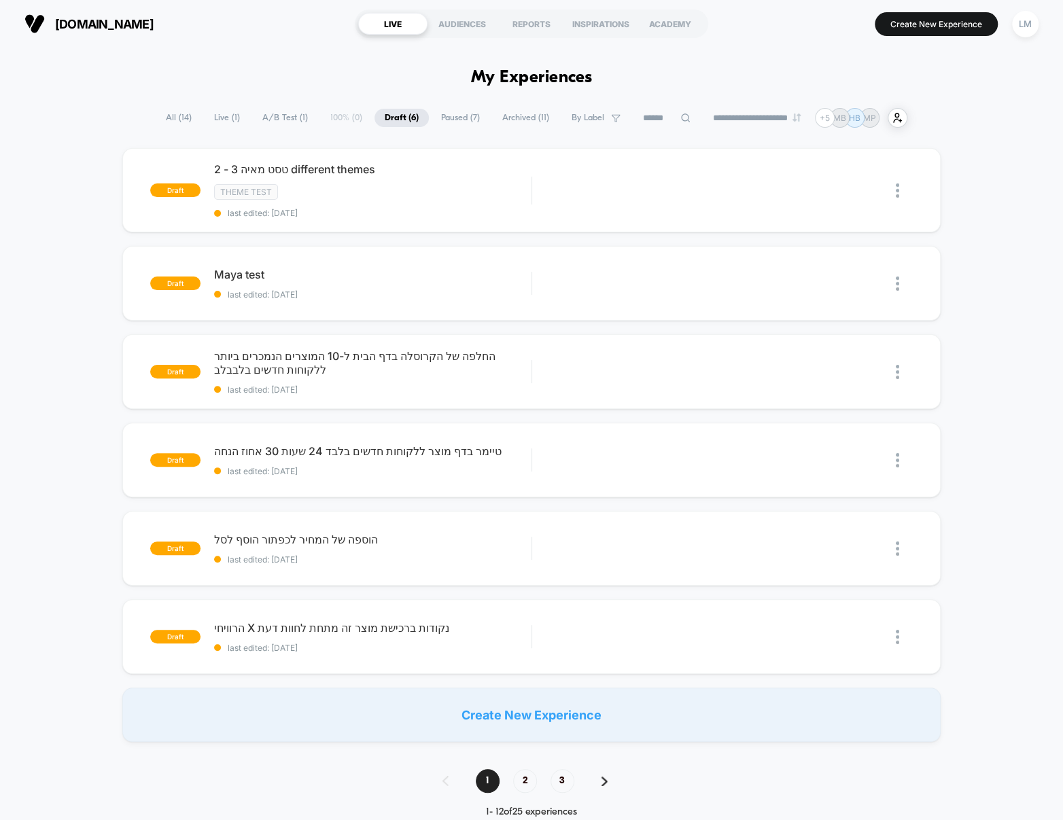
click at [404, 18] on div "LIVE" at bounding box center [392, 24] width 69 height 22
click at [105, 20] on span "[DOMAIN_NAME]" at bounding box center [104, 24] width 99 height 14
click at [453, 23] on div "AUDIENCES" at bounding box center [461, 24] width 69 height 22
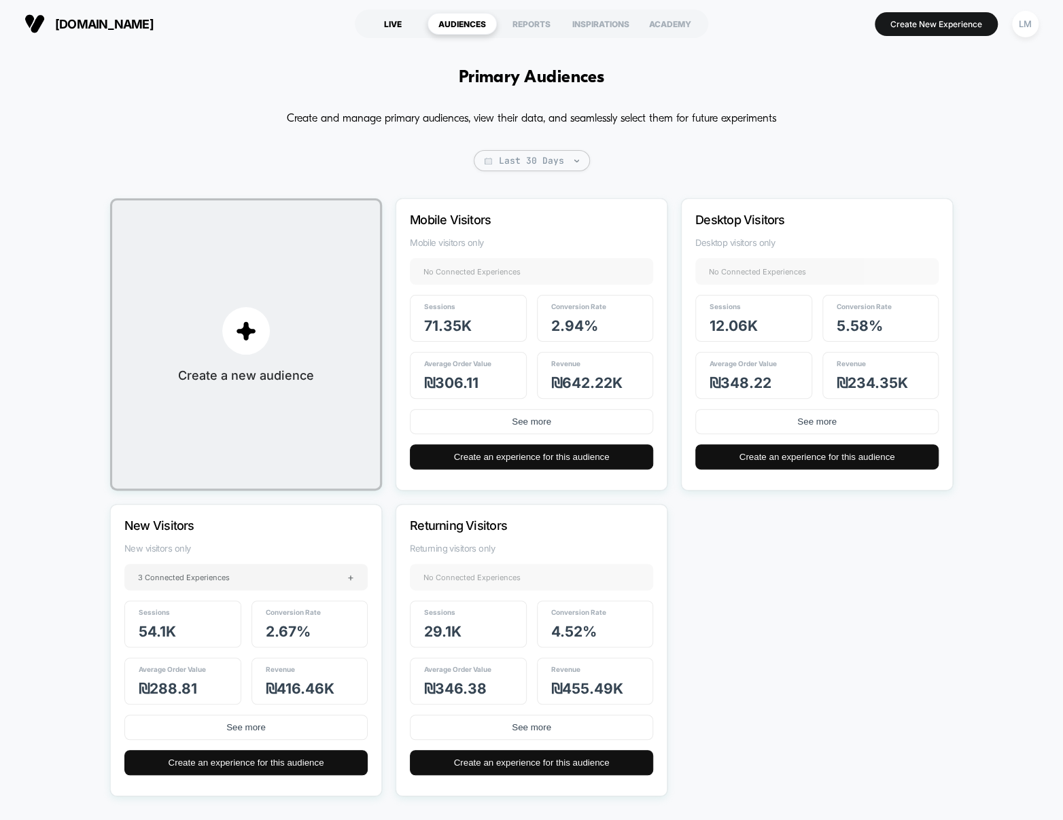
click at [383, 19] on div "LIVE" at bounding box center [392, 24] width 69 height 22
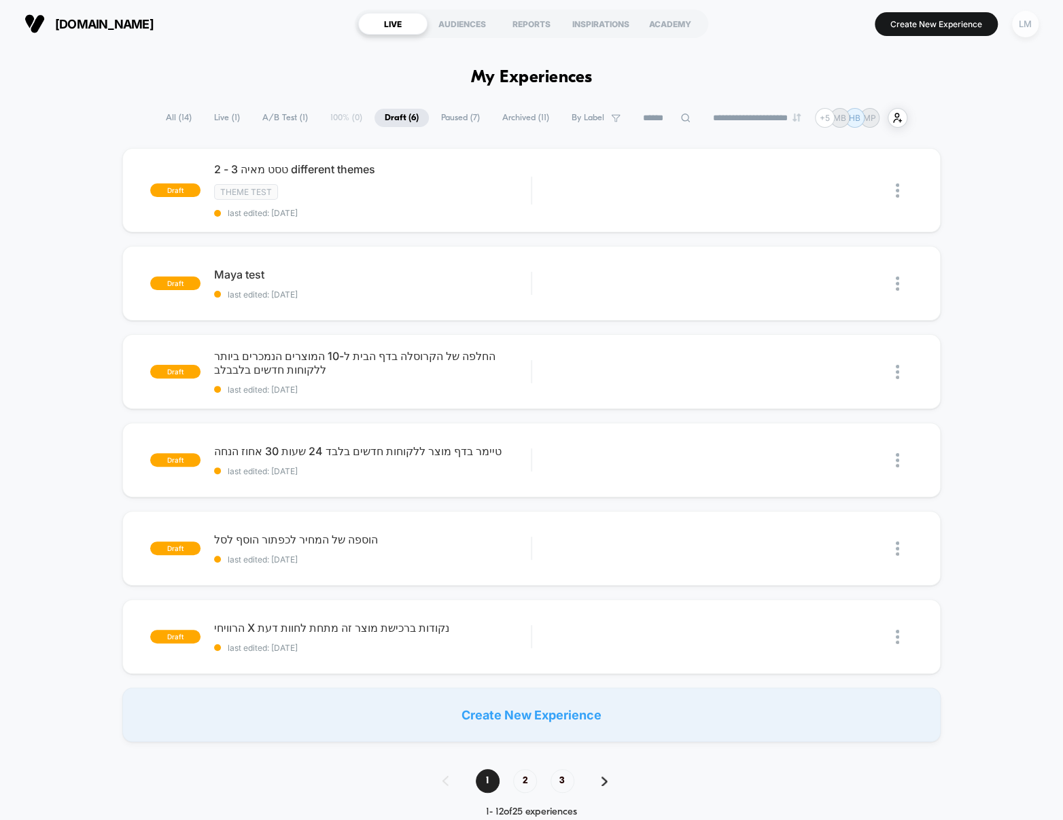
click at [1021, 23] on div "LM" at bounding box center [1025, 24] width 27 height 27
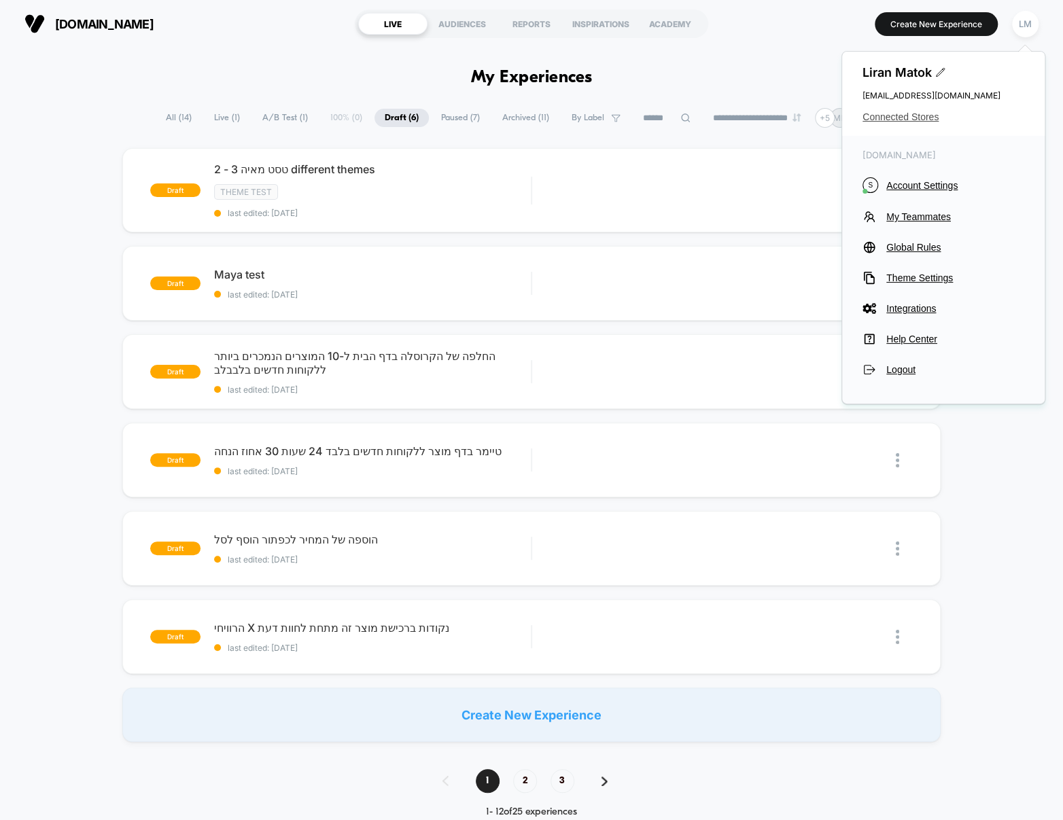
click at [898, 122] on span "Connected Stores" at bounding box center [943, 116] width 162 height 11
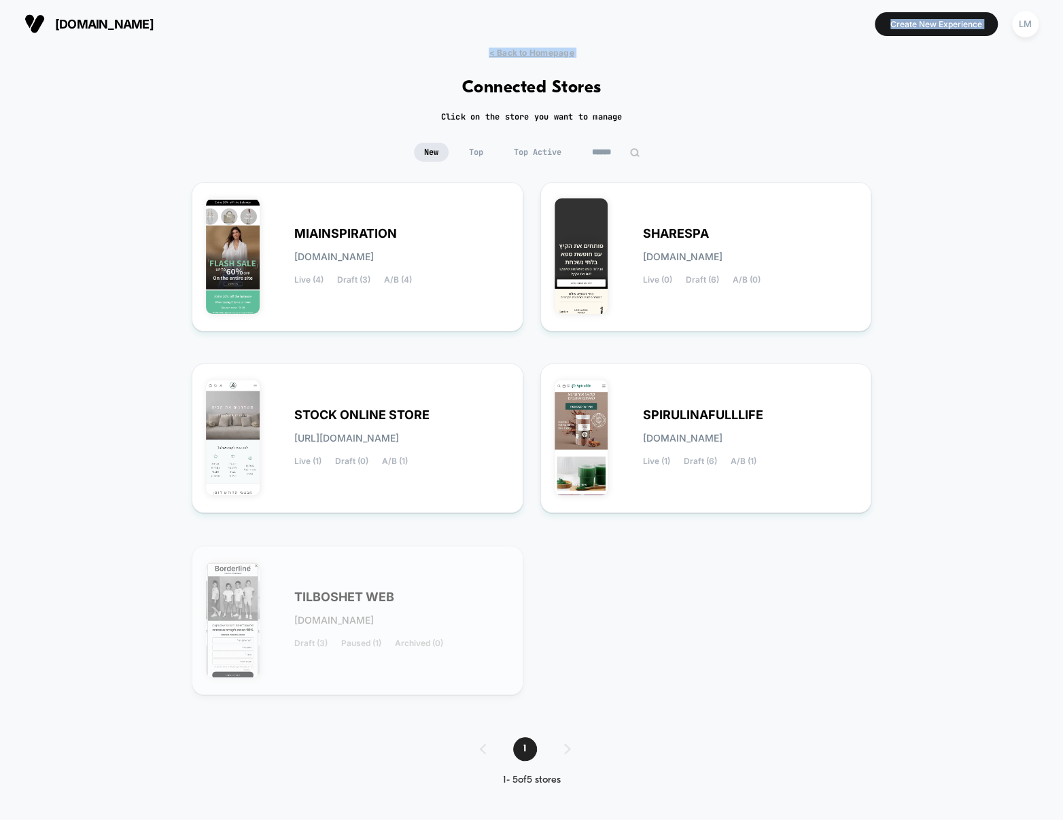
drag, startPoint x: 690, startPoint y: 157, endPoint x: 420, endPoint y: 67, distance: 284.5
click at [401, 29] on div "[DOMAIN_NAME] Create New Experience LM [DOMAIN_NAME] < Back to Homepage Connect…" at bounding box center [531, 410] width 1063 height 820
click at [424, 69] on div "< Back to Homepage Connected Stores Click on the store you want to manage New T…" at bounding box center [531, 427] width 1063 height 759
drag, startPoint x: 424, startPoint y: 69, endPoint x: 687, endPoint y: 121, distance: 268.0
click at [687, 121] on div "< Back to Homepage Connected Stores Click on the store you want to manage New T…" at bounding box center [531, 427] width 1063 height 759
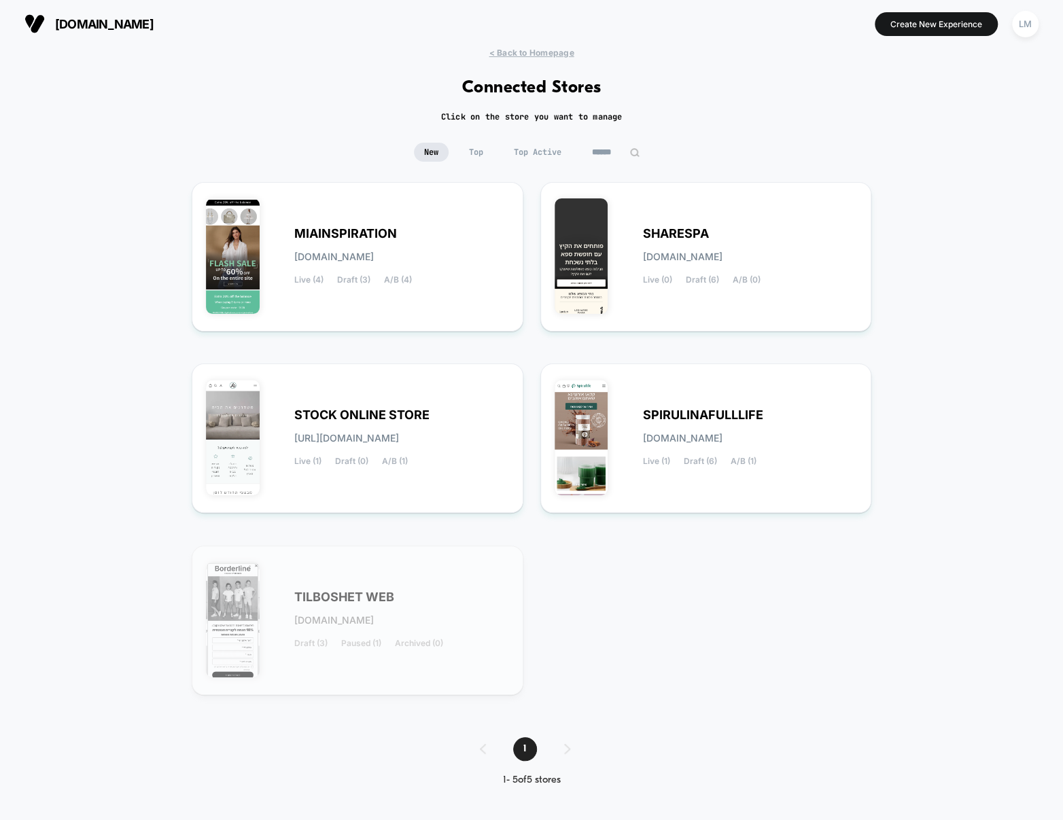
drag, startPoint x: 688, startPoint y: 120, endPoint x: 356, endPoint y: 33, distance: 342.9
click at [352, 29] on div "[DOMAIN_NAME] Create New Experience LM [DOMAIN_NAME] < Back to Homepage Connect…" at bounding box center [531, 410] width 1063 height 820
drag, startPoint x: 358, startPoint y: 34, endPoint x: 351, endPoint y: 33, distance: 6.9
click at [358, 35] on div "[DOMAIN_NAME] Create New Experience LM" at bounding box center [531, 24] width 1063 height 48
